Goal: Transaction & Acquisition: Purchase product/service

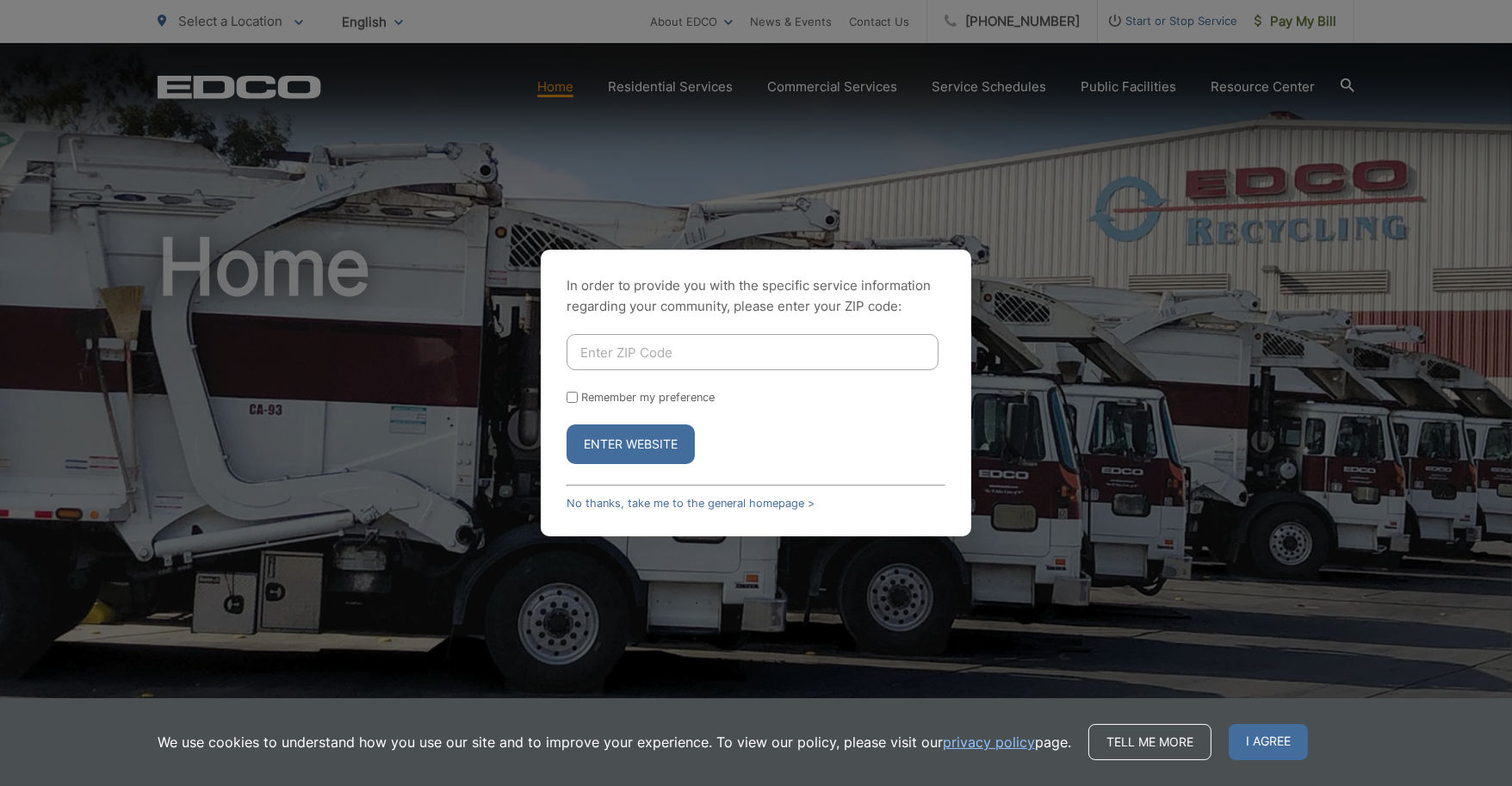
click at [703, 354] on input "Enter ZIP Code" at bounding box center [752, 352] width 372 height 36
type input "92025"
click at [652, 443] on button "Enter Website" at bounding box center [630, 443] width 129 height 39
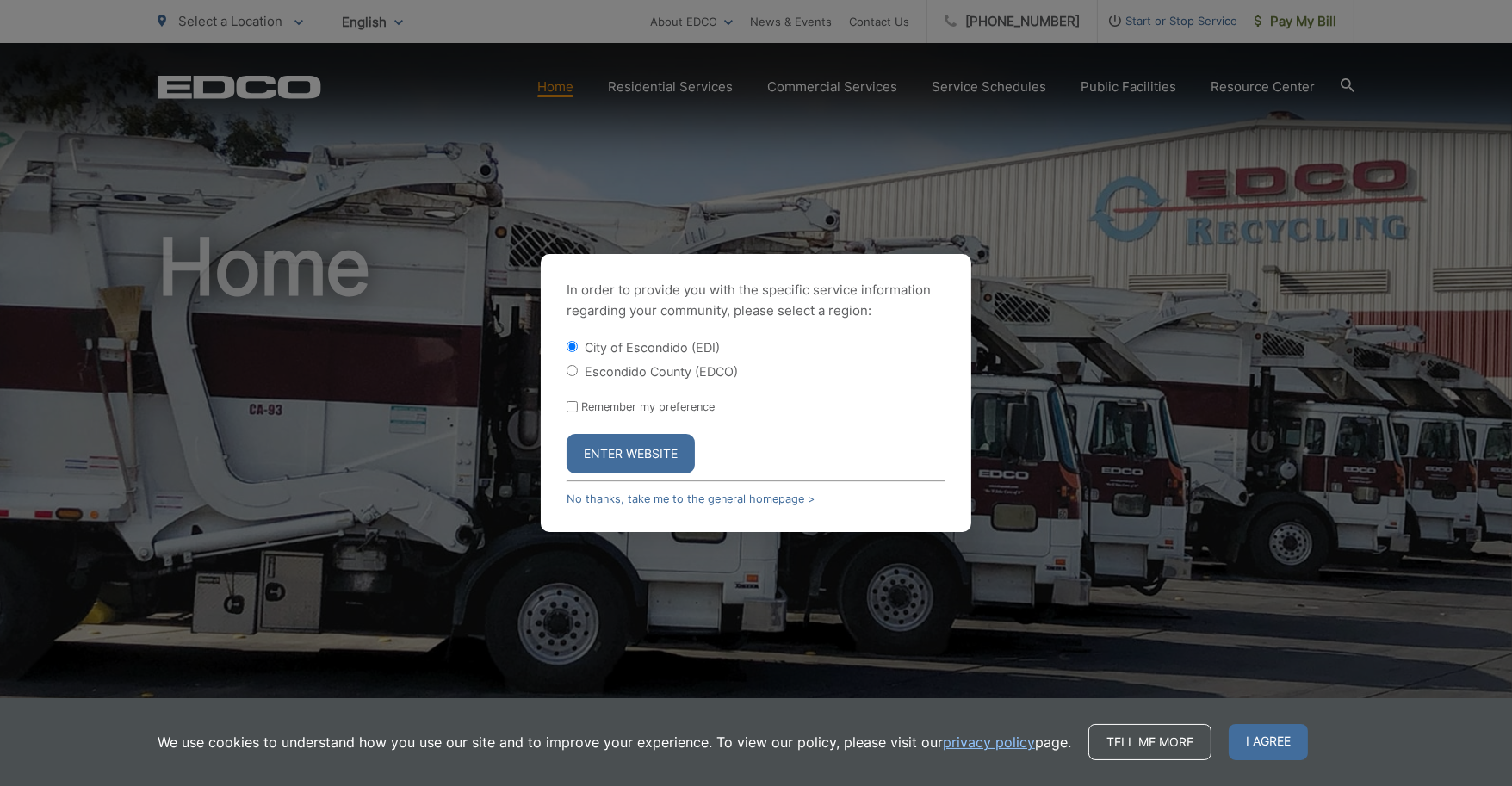
click at [637, 369] on label "Escondido County (EDCO)" at bounding box center [661, 371] width 153 height 15
click at [577, 369] on input "Escondido County (EDCO)" at bounding box center [572, 370] width 11 height 11
radio input "true"
click at [637, 447] on button "Enter Website" at bounding box center [630, 453] width 129 height 39
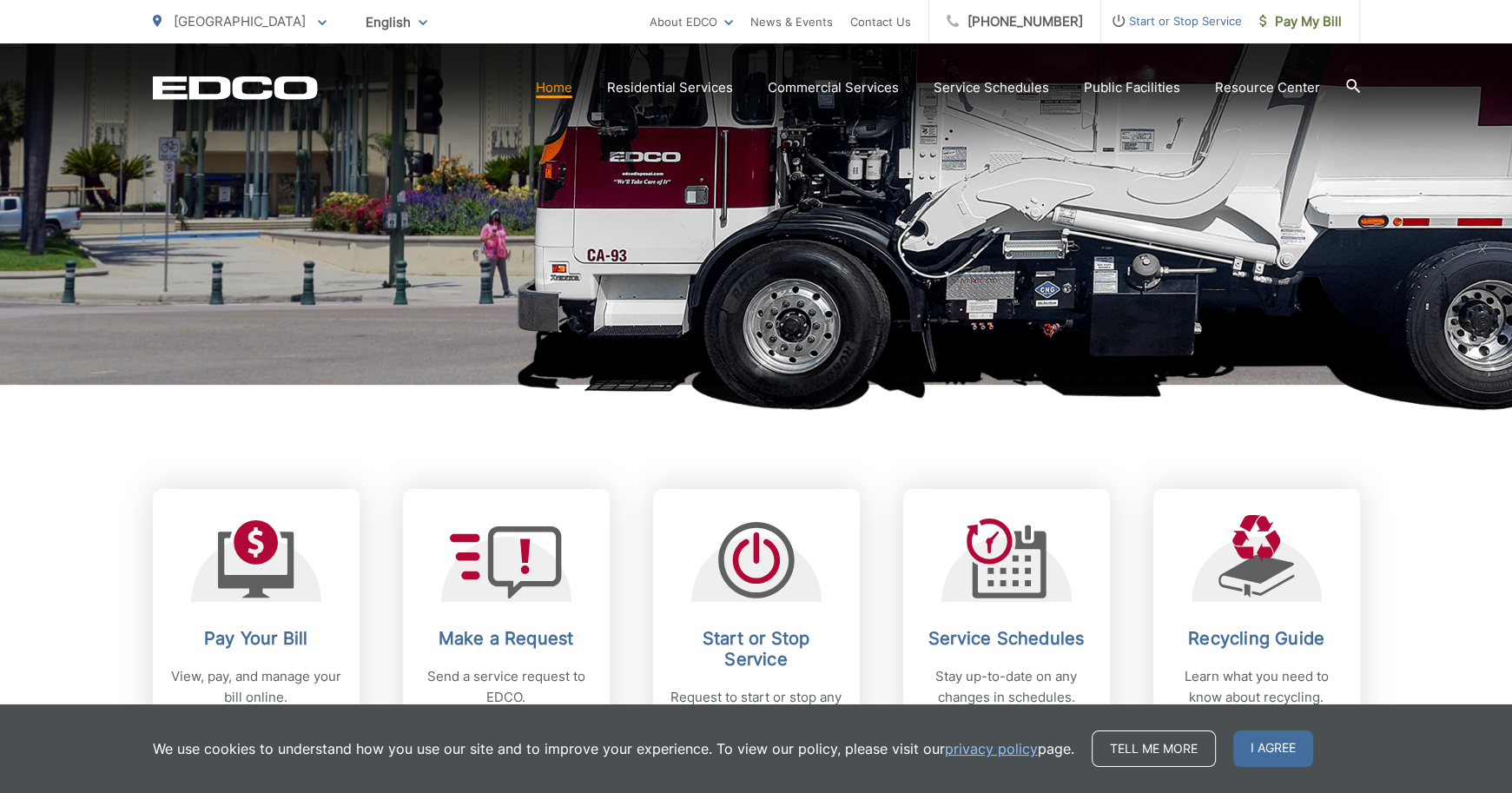
scroll to position [434, 0]
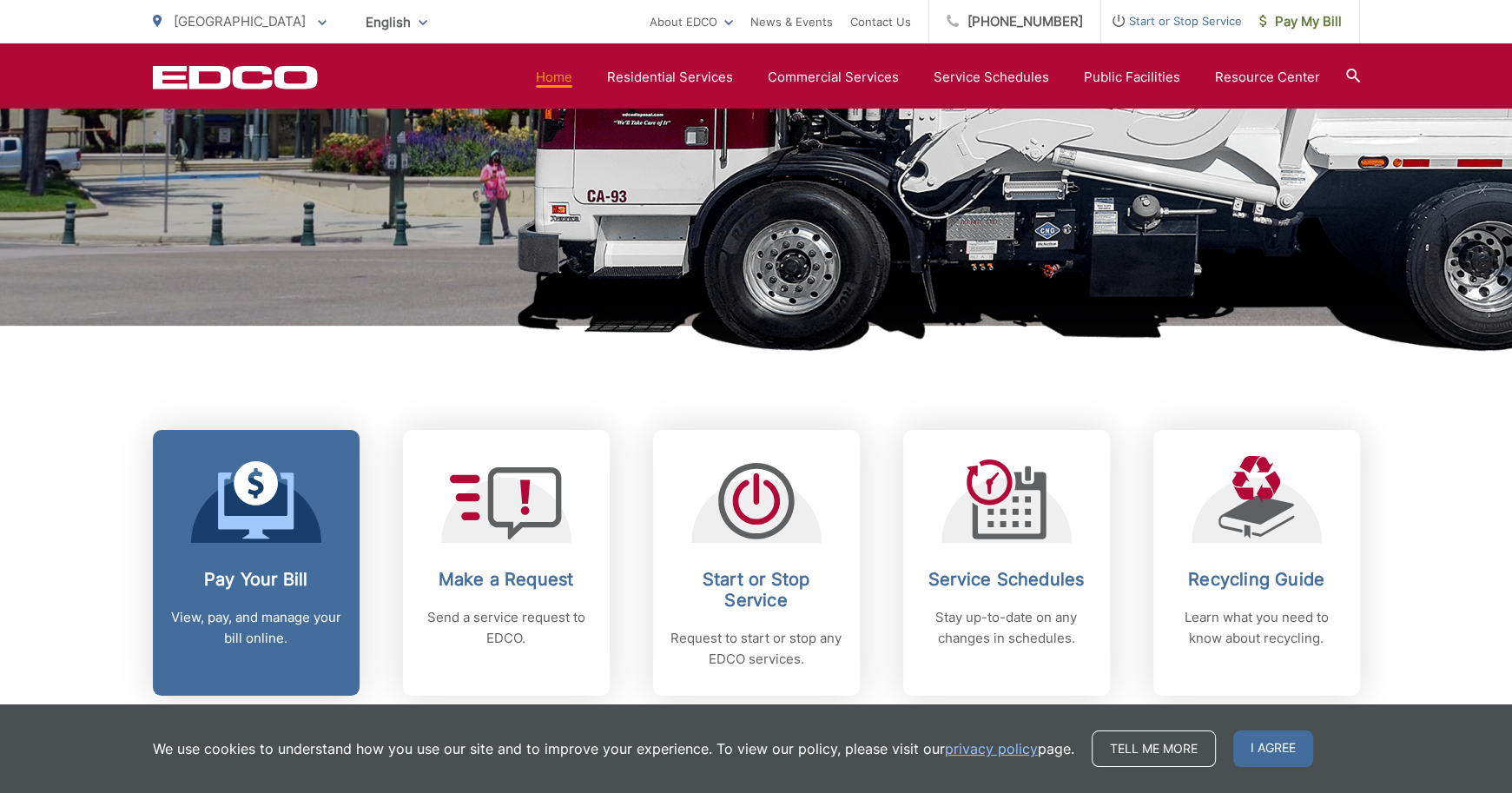
click at [262, 499] on icon at bounding box center [256, 483] width 44 height 44
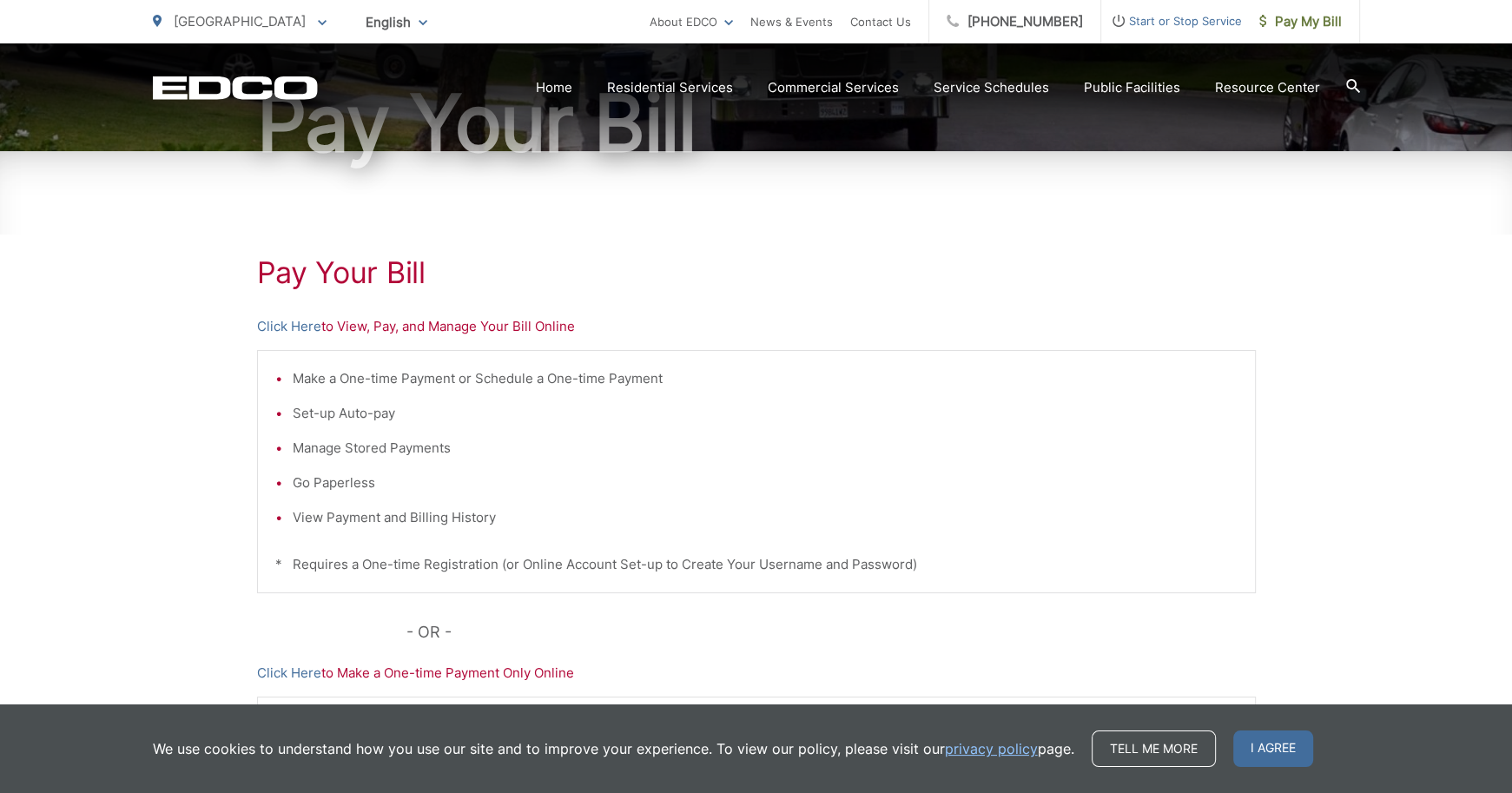
scroll to position [260, 0]
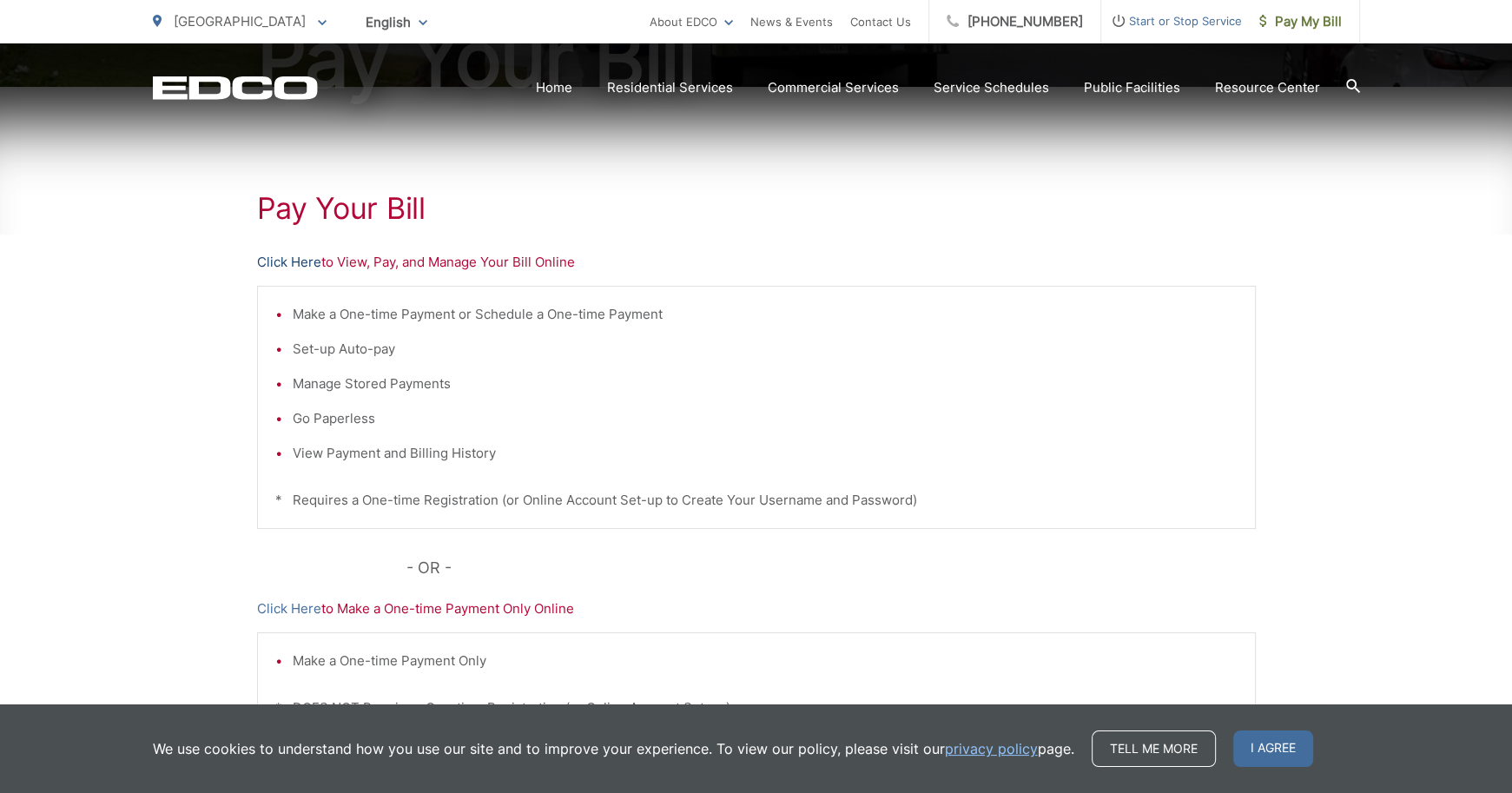
click at [300, 262] on link "Click Here" at bounding box center [289, 262] width 64 height 21
